Goal: Task Accomplishment & Management: Complete application form

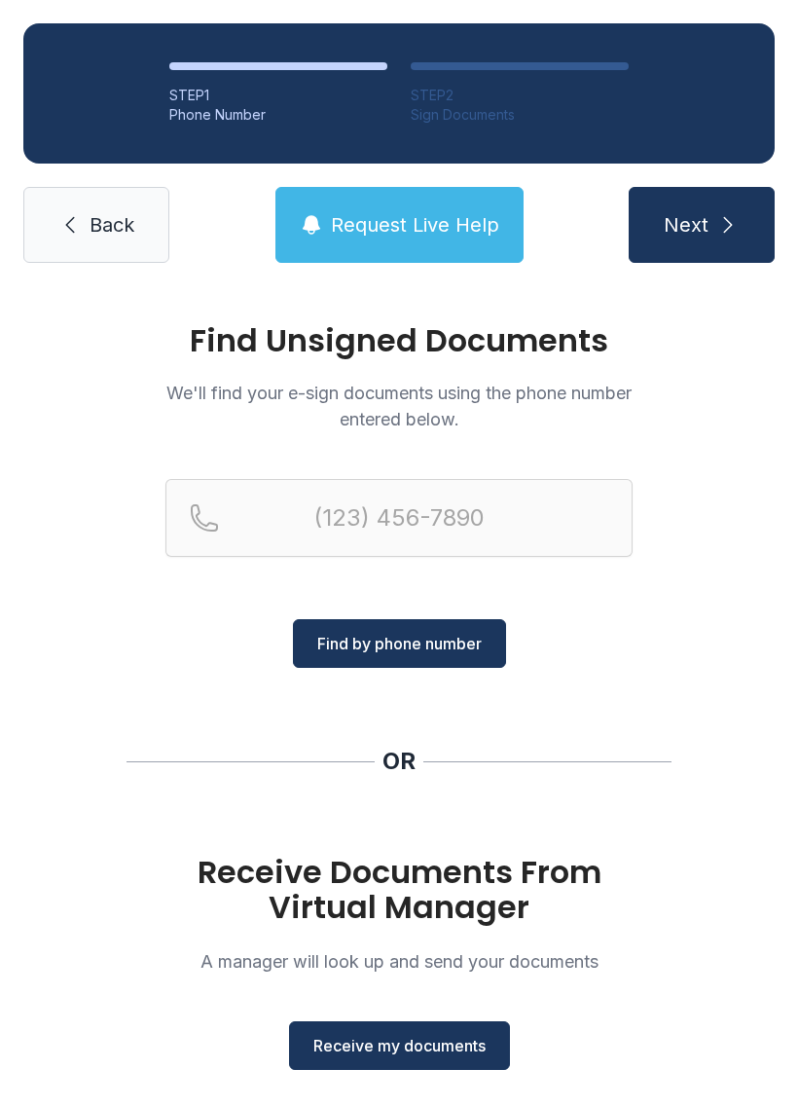
click at [82, 229] on link "Back" at bounding box center [96, 225] width 146 height 76
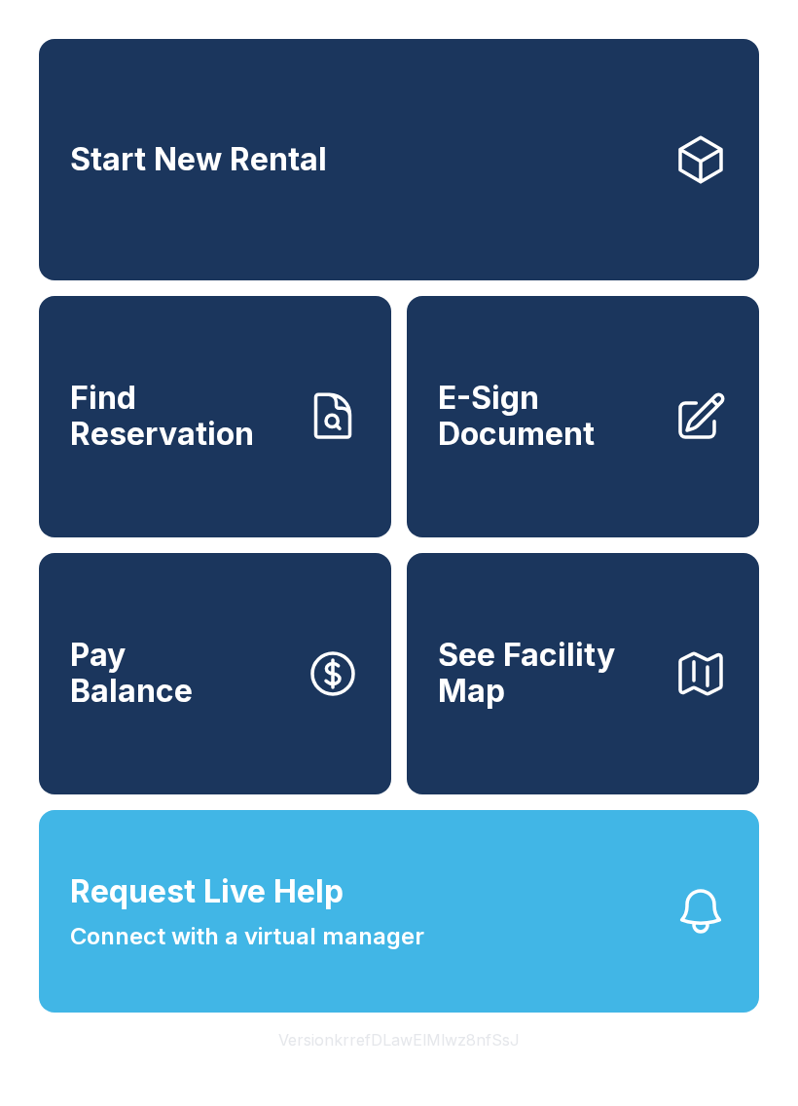
click at [338, 954] on span "Connect with a virtual manager" at bounding box center [247, 936] width 354 height 35
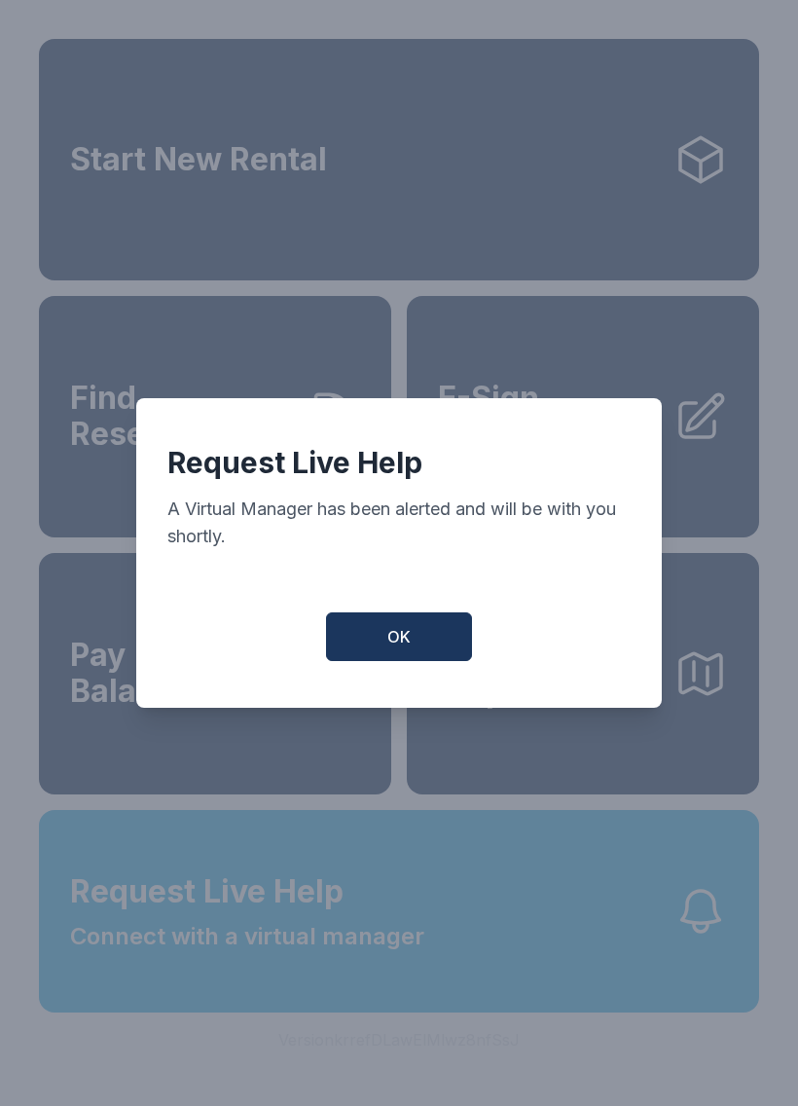
click at [409, 636] on span "OK" at bounding box center [398, 636] width 23 height 23
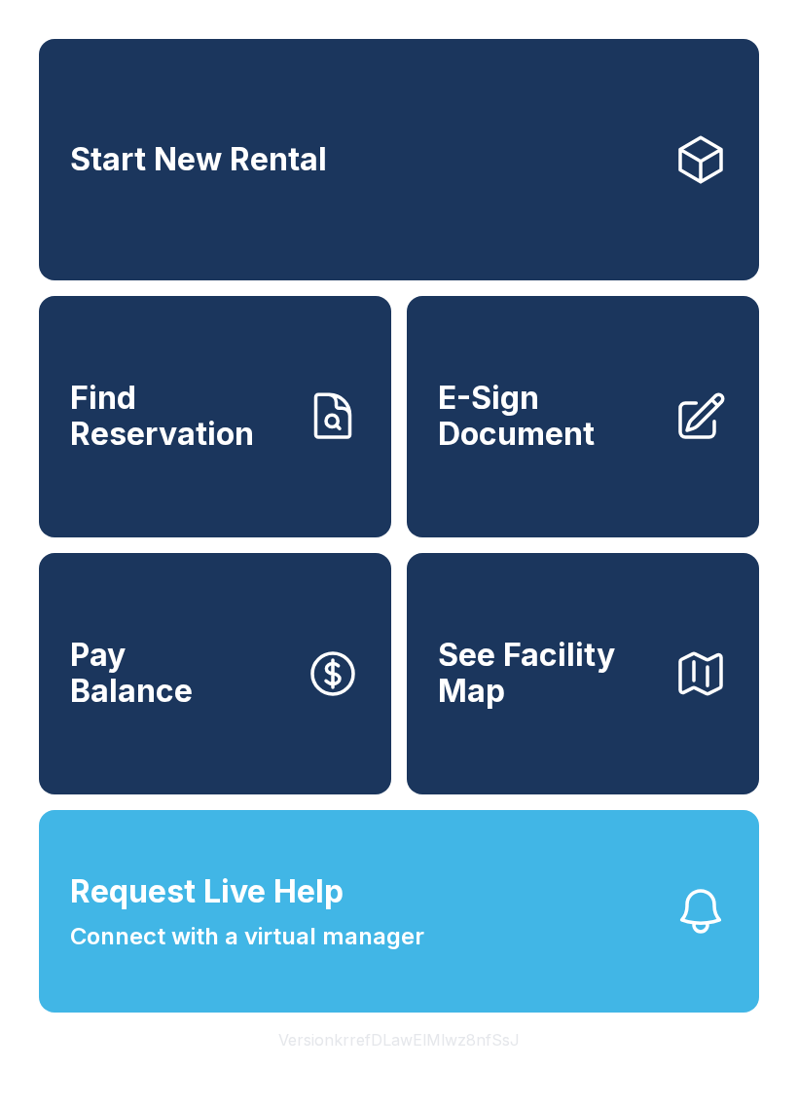
click at [517, 433] on span "E-Sign Document" at bounding box center [548, 416] width 220 height 71
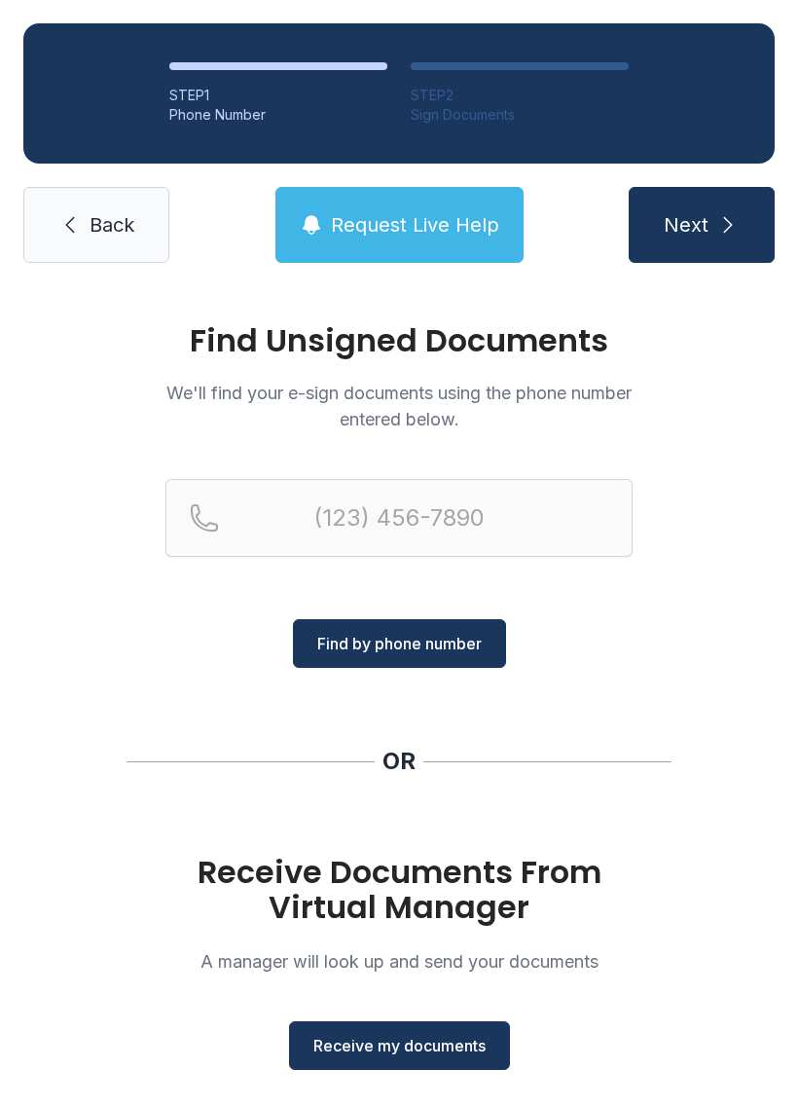
click at [413, 1042] on span "Receive my documents" at bounding box center [399, 1045] width 172 height 23
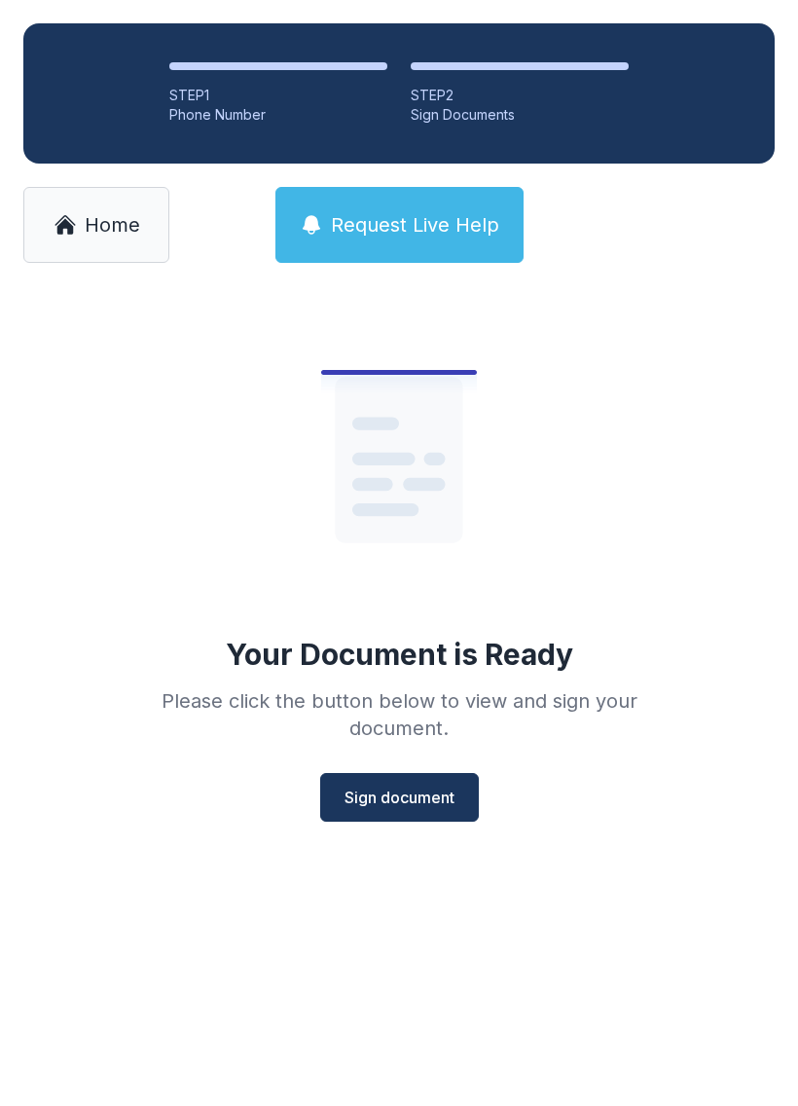
click at [394, 797] on span "Sign document" at bounding box center [400, 796] width 110 height 23
click at [403, 792] on span "Sign document" at bounding box center [400, 796] width 110 height 23
